Goal: Information Seeking & Learning: Check status

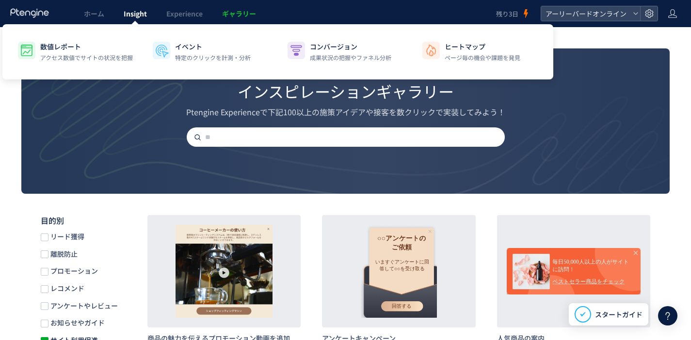
click at [136, 16] on span "Insight" at bounding box center [135, 14] width 23 height 10
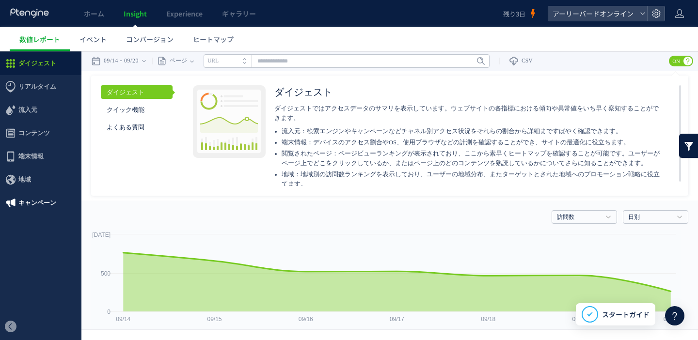
click at [50, 202] on span "キャンペーン" at bounding box center [37, 203] width 38 height 23
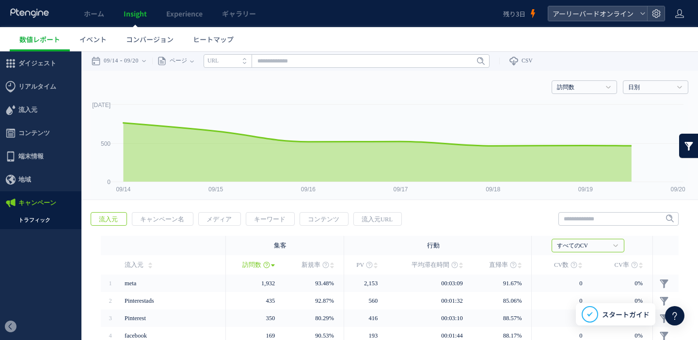
click at [47, 224] on link "トラフィック" at bounding box center [40, 220] width 81 height 11
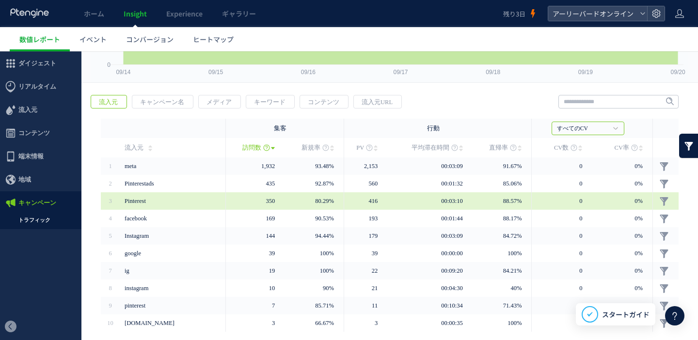
scroll to position [153, 0]
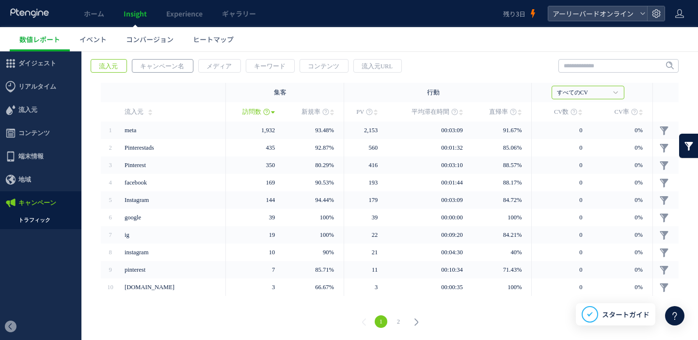
click at [174, 67] on span "キャンペーン名" at bounding box center [162, 67] width 60 height 14
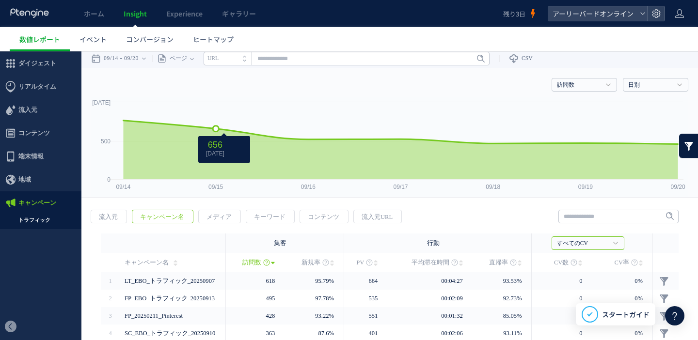
scroll to position [0, 0]
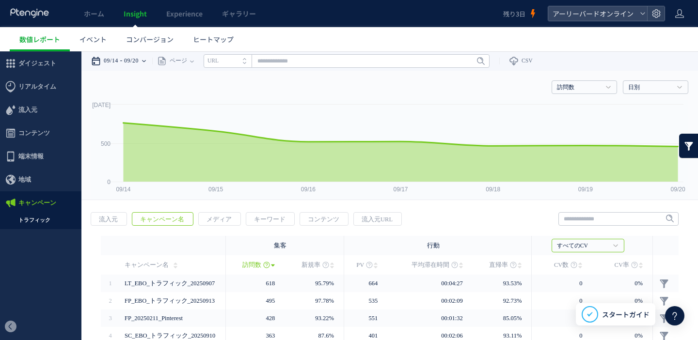
click at [137, 63] on time "09/20" at bounding box center [131, 60] width 15 height 19
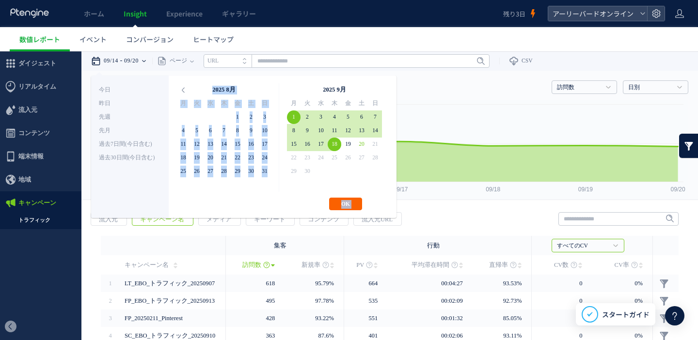
click at [349, 198] on div "**********" at bounding box center [244, 147] width 306 height 143
click at [351, 204] on button "OK" at bounding box center [345, 204] width 33 height 13
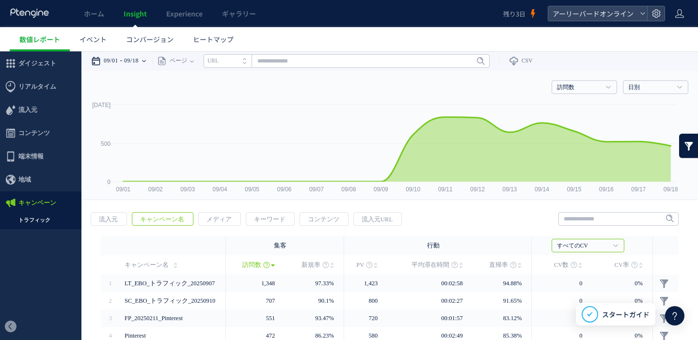
click at [130, 61] on time "09/18" at bounding box center [131, 60] width 15 height 19
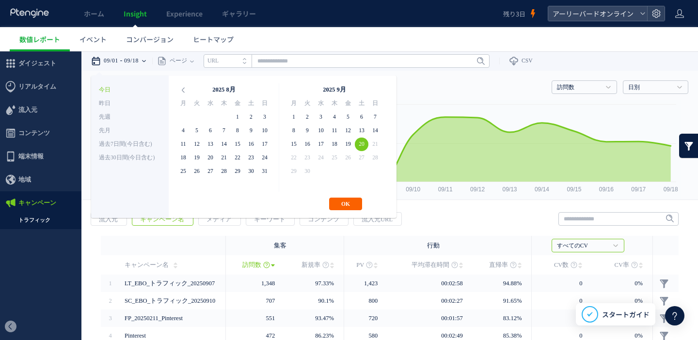
click at [348, 205] on button "OK" at bounding box center [345, 204] width 33 height 13
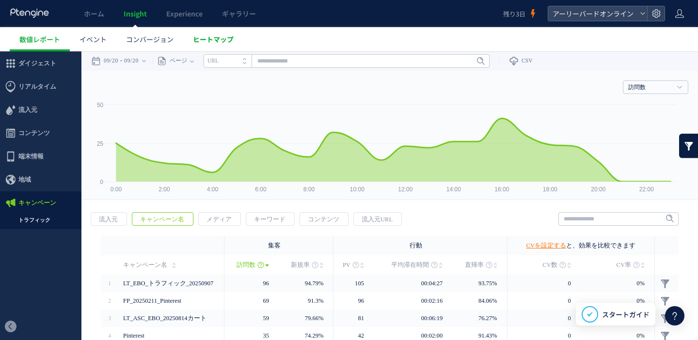
click at [211, 38] on span "ヒートマップ" at bounding box center [213, 39] width 41 height 10
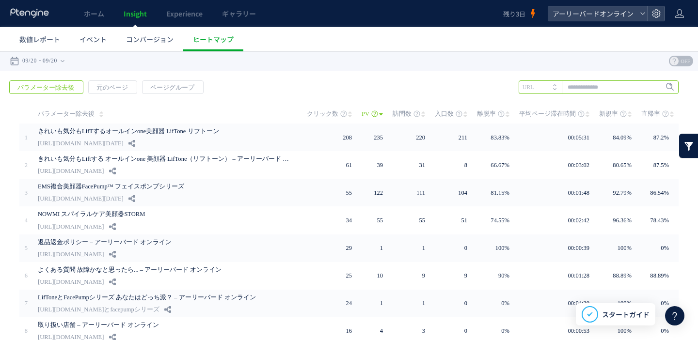
click at [595, 82] on input "text" at bounding box center [599, 88] width 160 height 14
type input "*******"
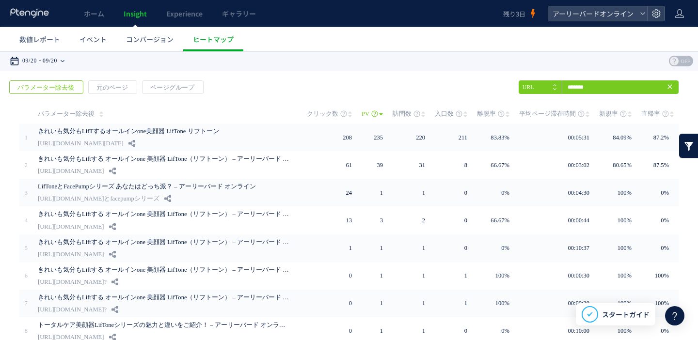
click at [57, 62] on time "09/20" at bounding box center [50, 60] width 15 height 19
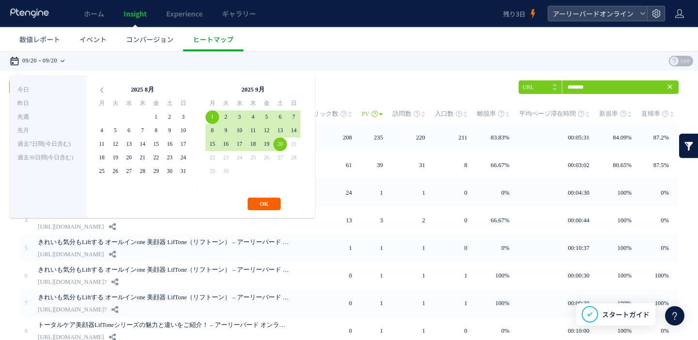
click at [264, 206] on button "OK" at bounding box center [264, 204] width 33 height 13
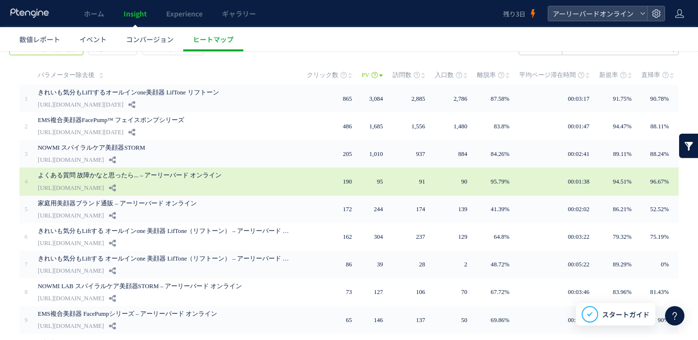
scroll to position [39, 0]
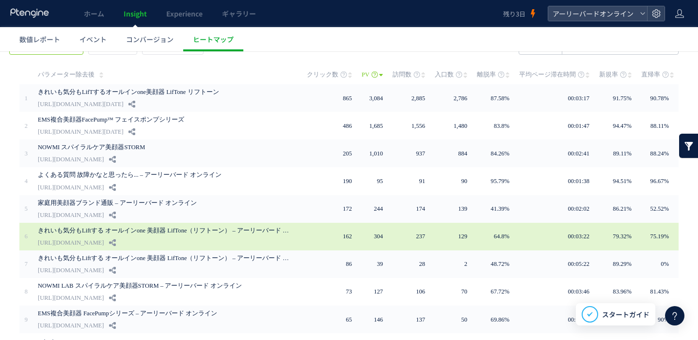
click at [147, 235] on div "きれいも気分もLiftする オールインone 美顔器 LifTone（リフトーン） – アーリーバード オンライン [URL][DOMAIN_NAME]" at bounding box center [166, 237] width 256 height 28
click at [221, 232] on link "きれいも気分もLiftする オールインone 美顔器 LifTone（リフトーン） – アーリーバード オンライン" at bounding box center [164, 231] width 252 height 12
